Goal: Find specific page/section: Find specific page/section

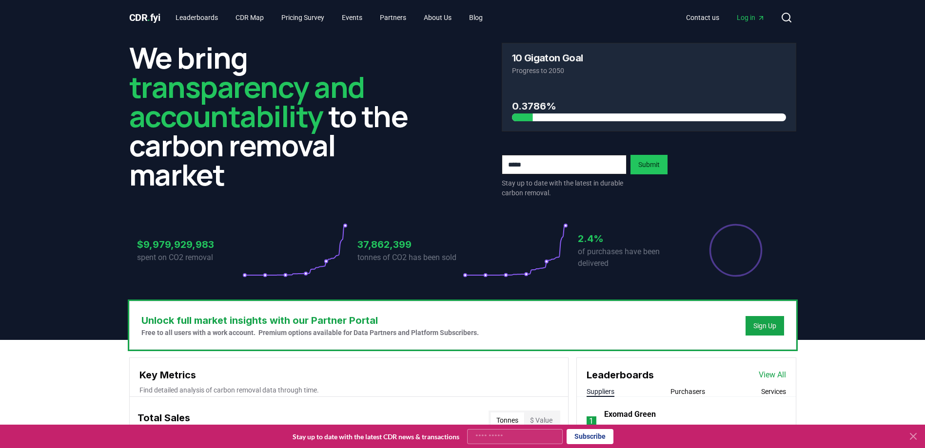
scroll to position [341, 0]
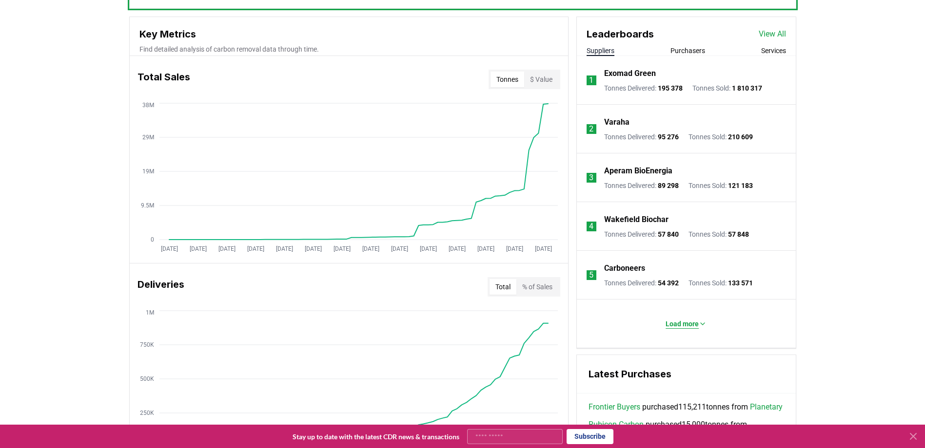
click at [682, 319] on p "Load more" at bounding box center [681, 324] width 33 height 10
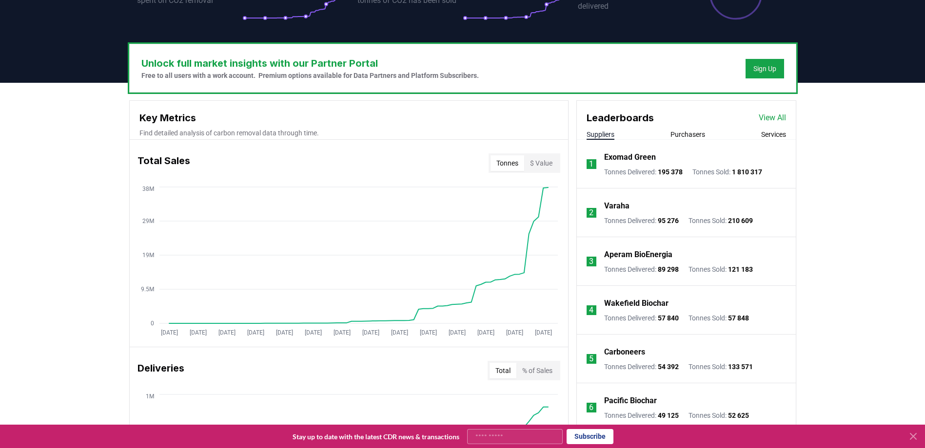
scroll to position [244, 0]
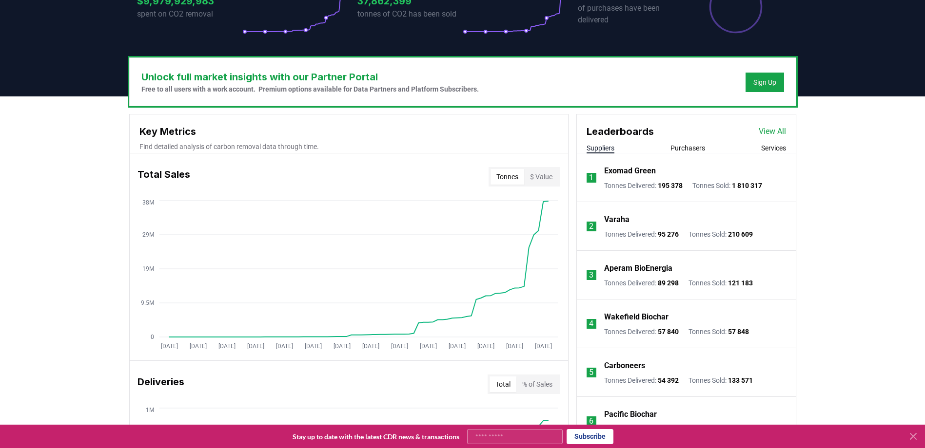
click at [776, 131] on link "View All" at bounding box center [771, 132] width 27 height 12
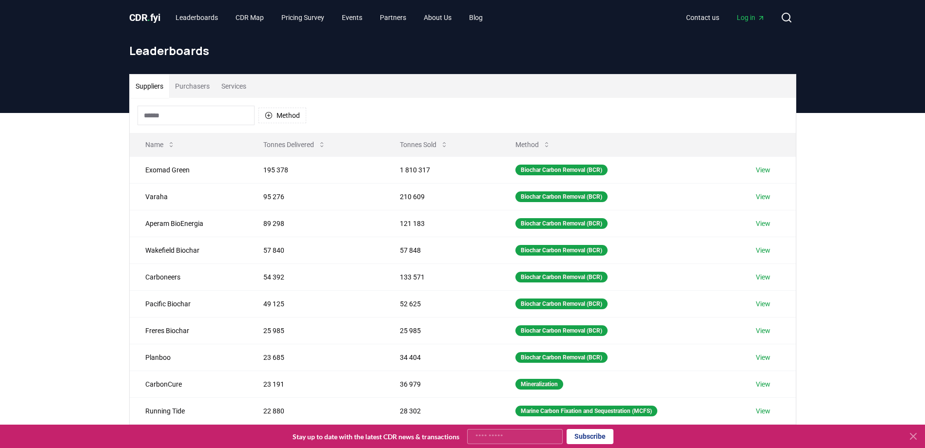
click at [160, 118] on input at bounding box center [195, 115] width 117 height 19
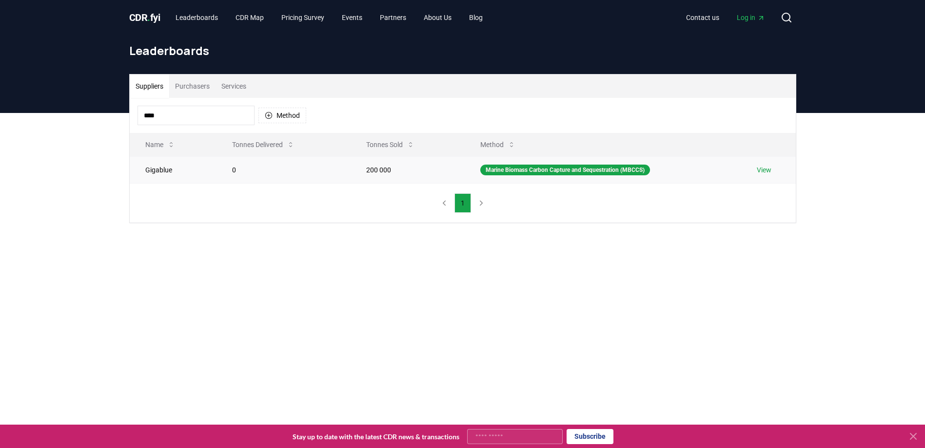
type input "****"
click at [769, 171] on link "View" at bounding box center [764, 170] width 15 height 10
